Goal: Navigation & Orientation: Find specific page/section

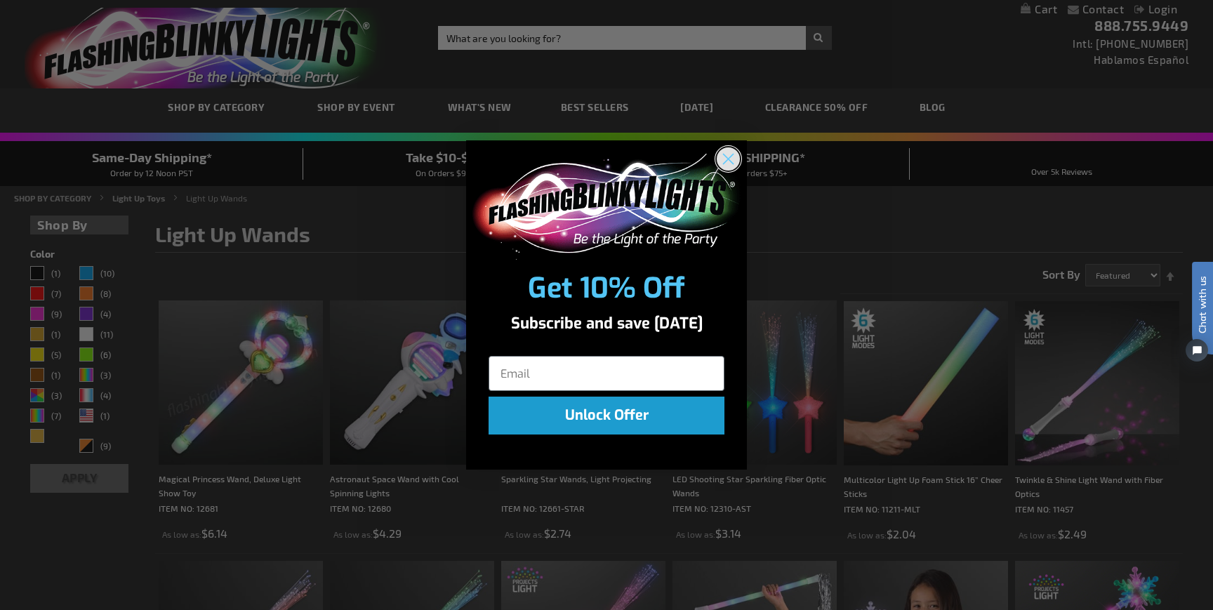
click at [731, 156] on icon "Close dialog" at bounding box center [729, 159] width 10 height 10
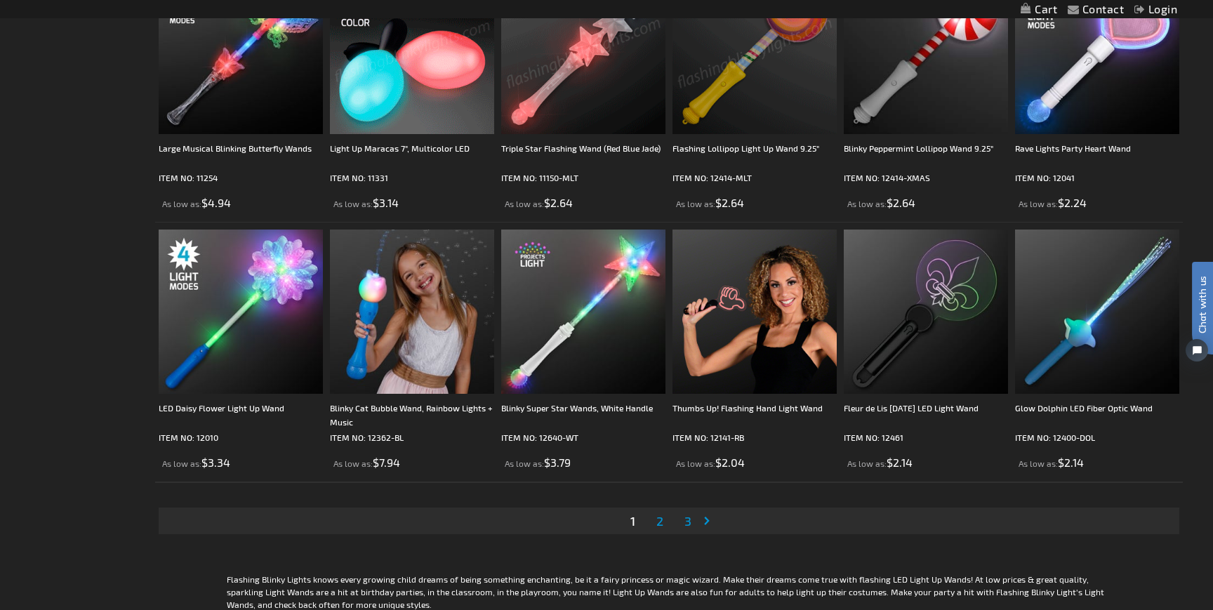
scroll to position [2423, 0]
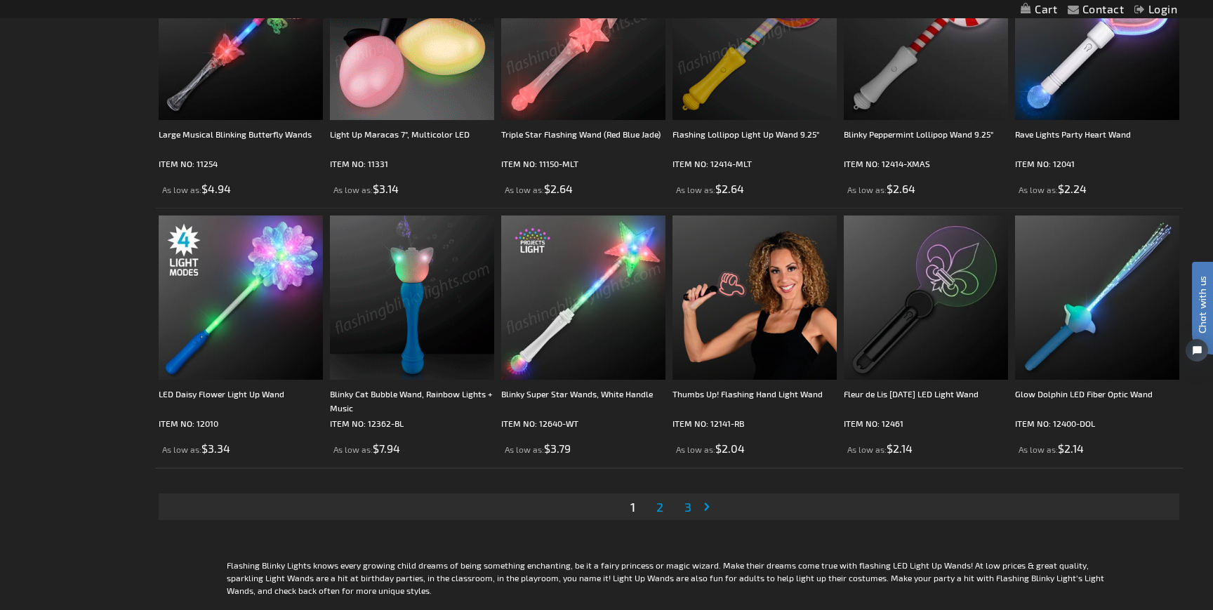
click at [661, 505] on span "2" at bounding box center [659, 506] width 7 height 15
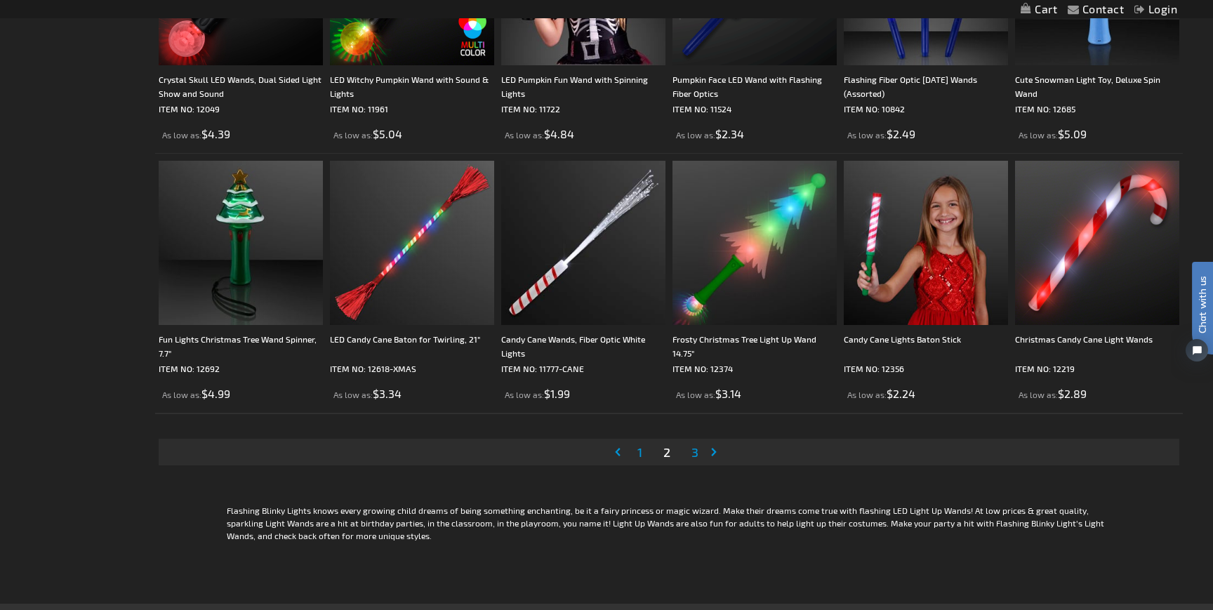
scroll to position [2489, 0]
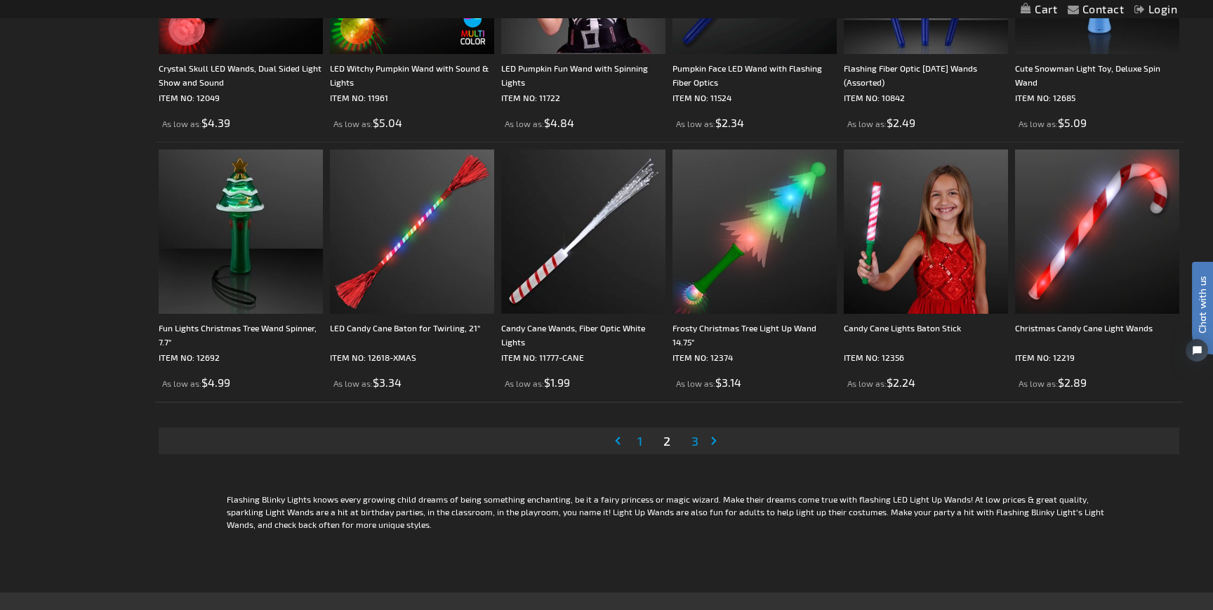
click at [693, 441] on span "3" at bounding box center [694, 440] width 7 height 15
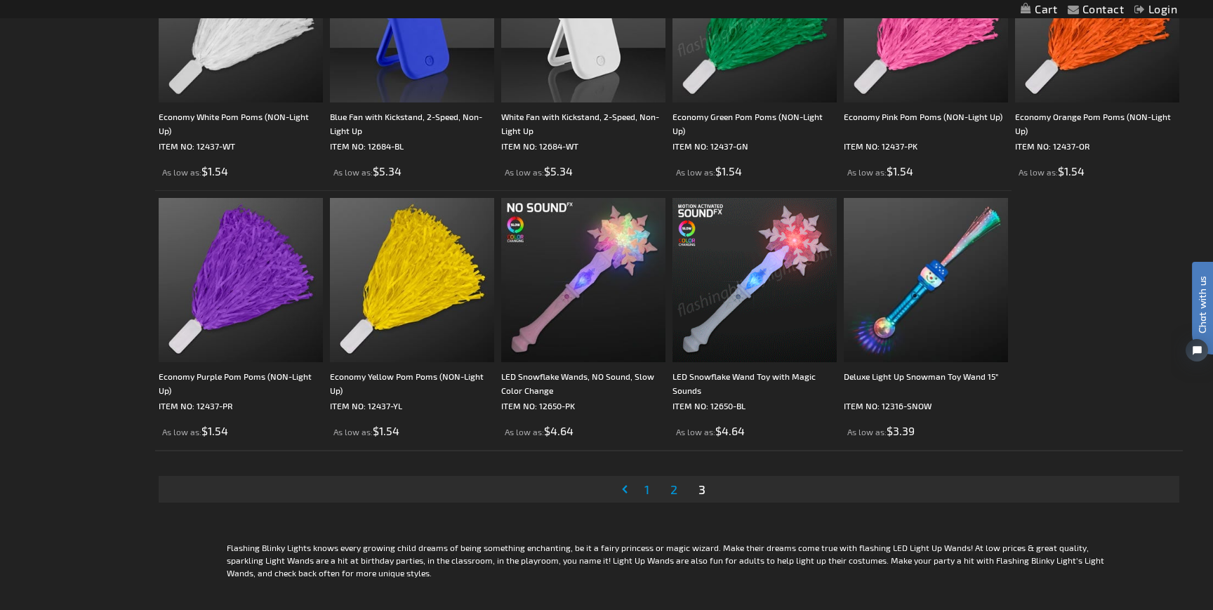
scroll to position [1438, 0]
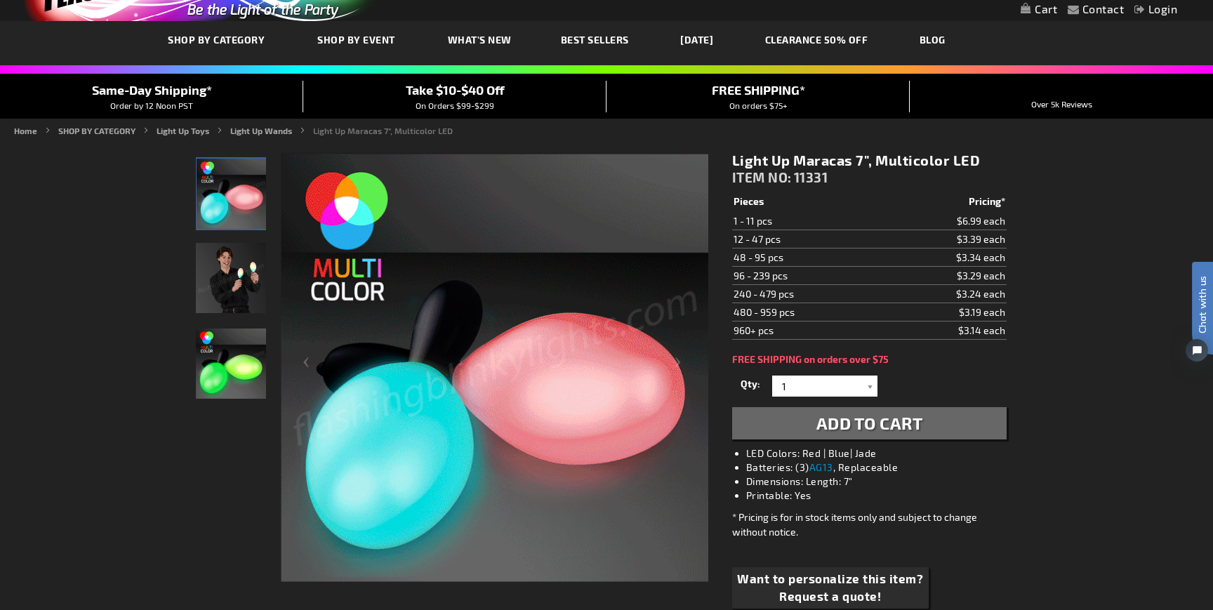
scroll to position [66, 0]
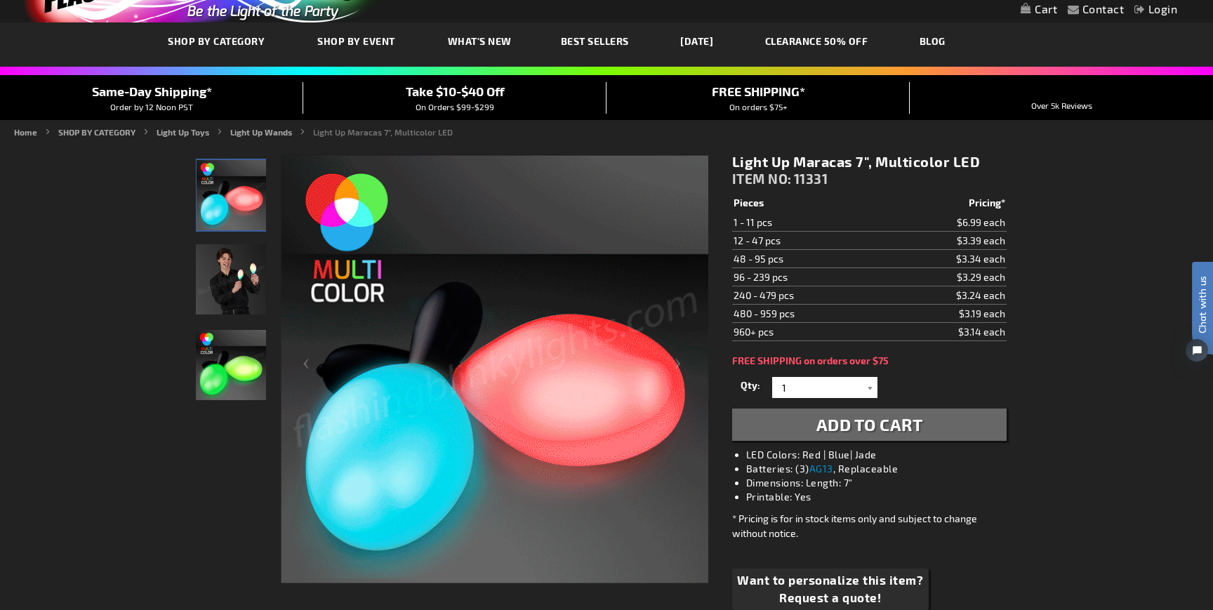
click at [1009, 489] on li "Dimensions: Length: 7"" at bounding box center [883, 483] width 274 height 14
